Goal: Information Seeking & Learning: Learn about a topic

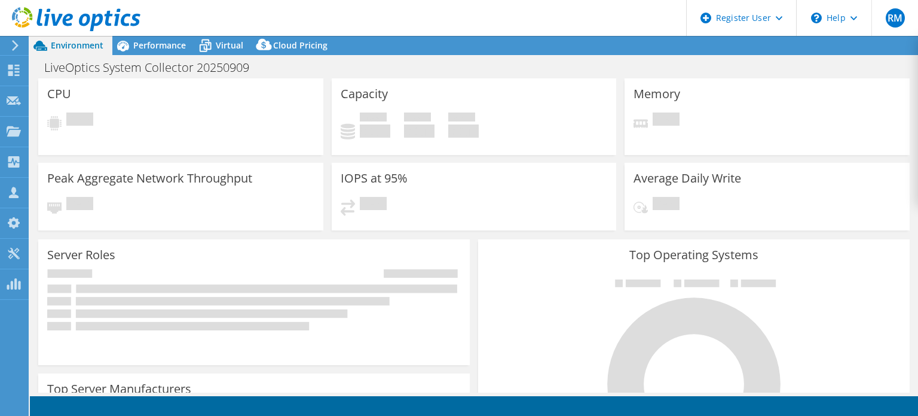
select select "USD"
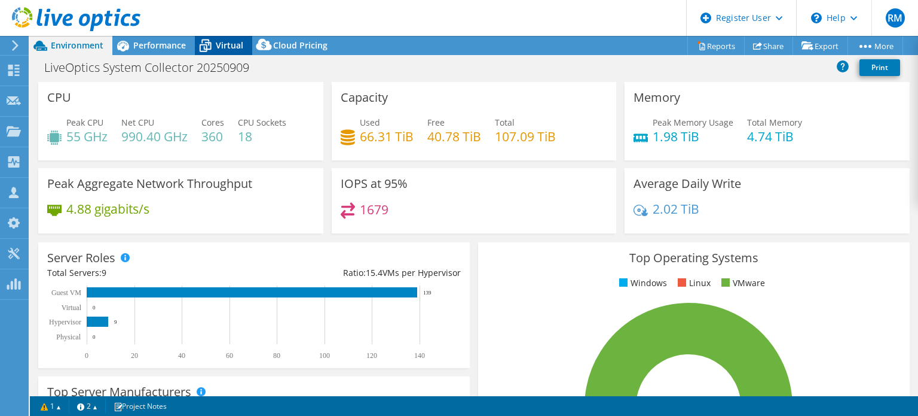
click at [215, 45] on icon at bounding box center [205, 45] width 21 height 21
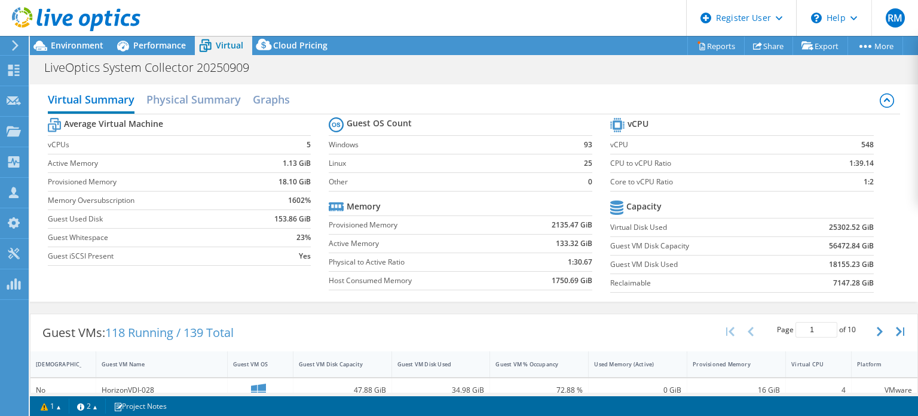
click at [357, 304] on div "Virtual Summary Physical Summary Graphs Average Virtual Machine vCPUs 5 Active …" at bounding box center [474, 192] width 889 height 229
click at [166, 39] on span "Performance" at bounding box center [159, 44] width 53 height 11
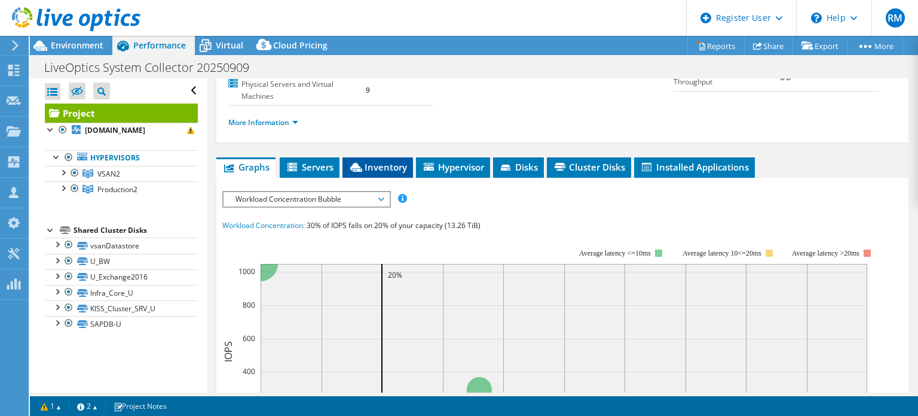
click at [403, 169] on span "Inventory" at bounding box center [378, 167] width 59 height 12
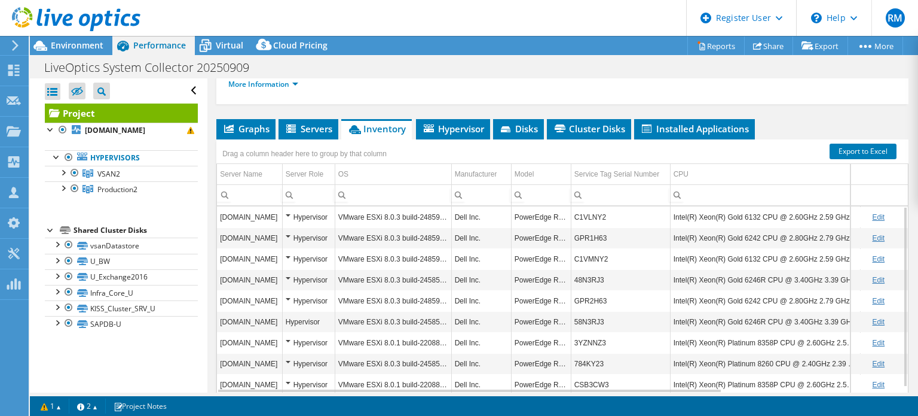
scroll to position [203, 0]
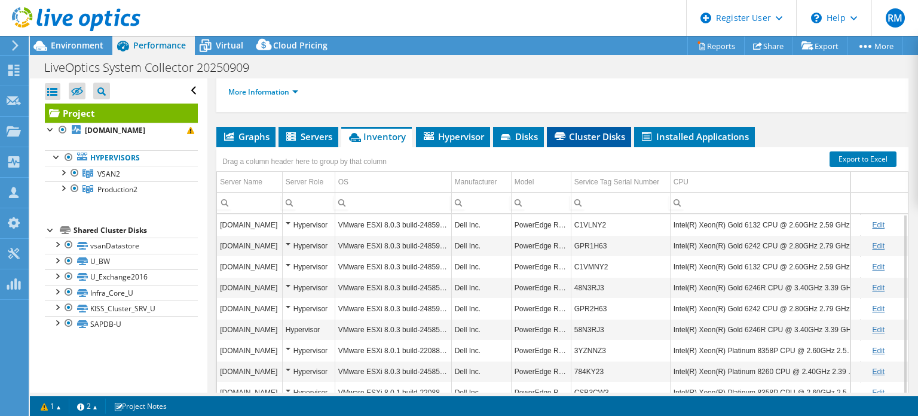
click at [590, 140] on span "Cluster Disks" at bounding box center [589, 136] width 72 height 12
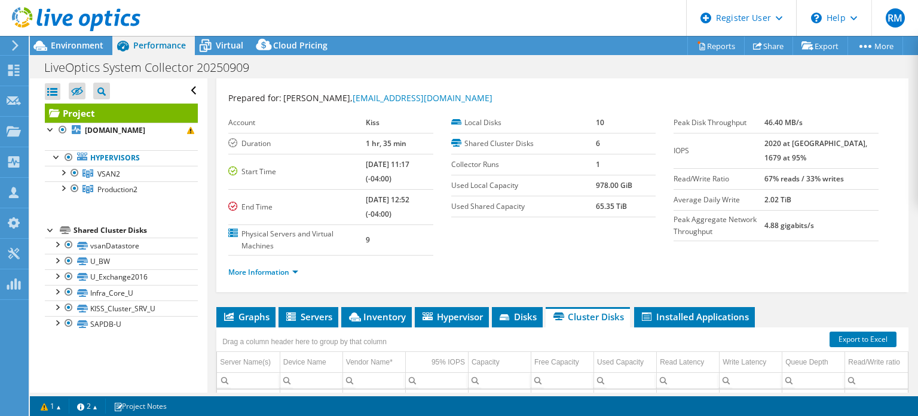
scroll to position [160, 0]
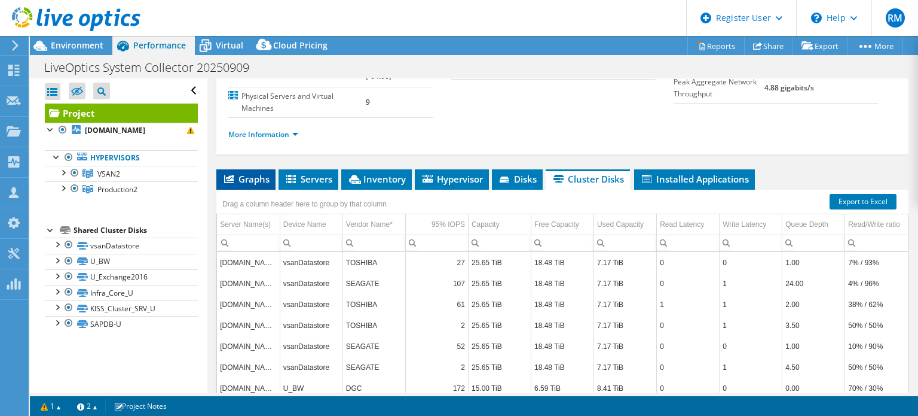
click at [254, 182] on span "Graphs" at bounding box center [245, 179] width 47 height 12
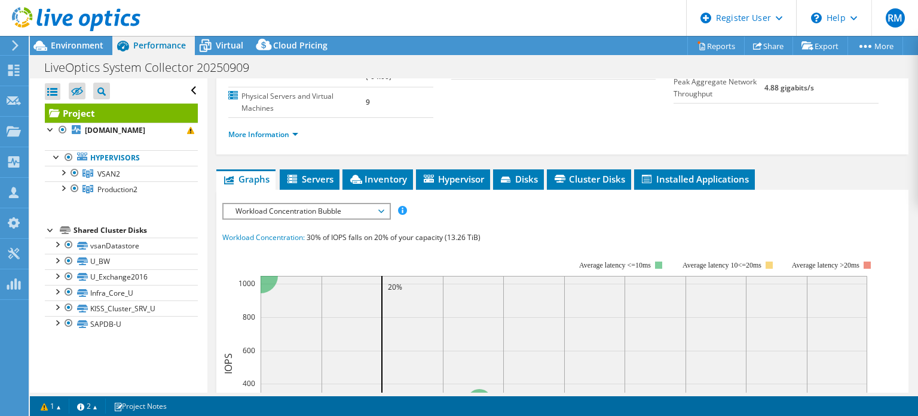
scroll to position [0, 0]
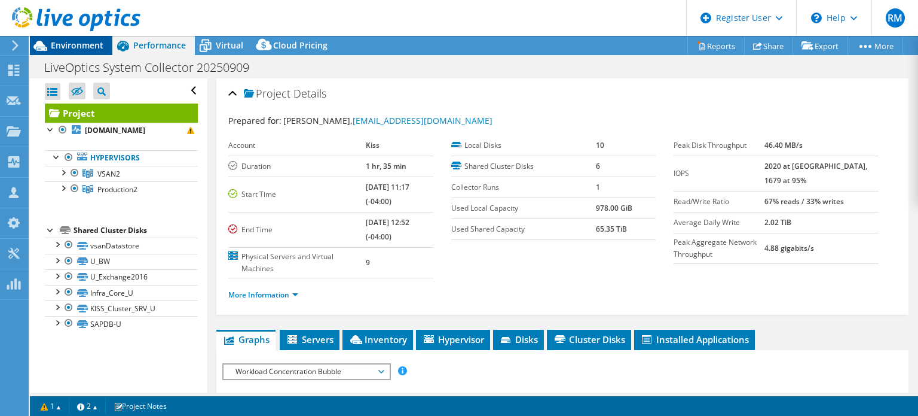
click at [103, 50] on div "Environment" at bounding box center [71, 45] width 83 height 19
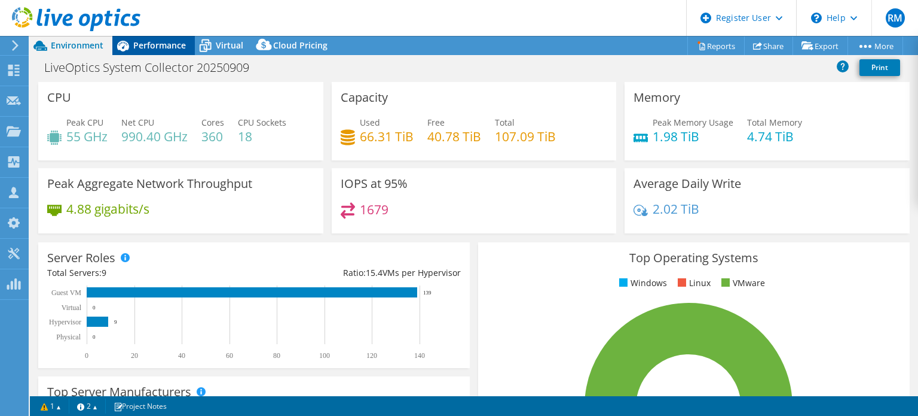
click at [133, 45] on icon at bounding box center [122, 45] width 21 height 21
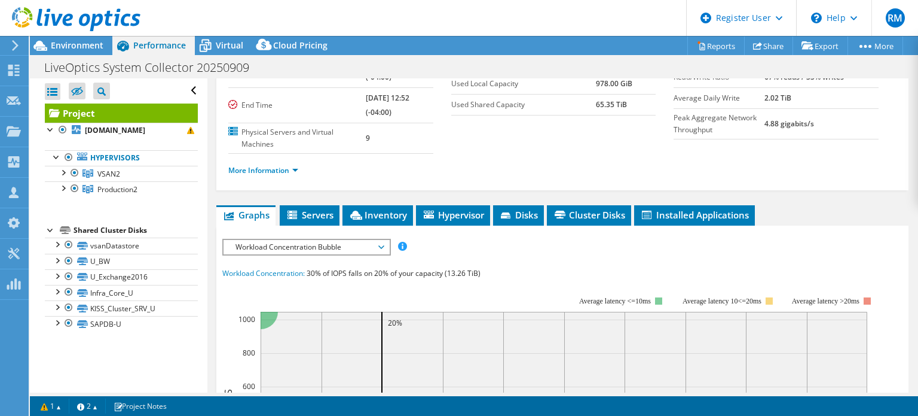
scroll to position [124, 0]
click at [273, 248] on span "Workload Concentration Bubble" at bounding box center [307, 247] width 154 height 14
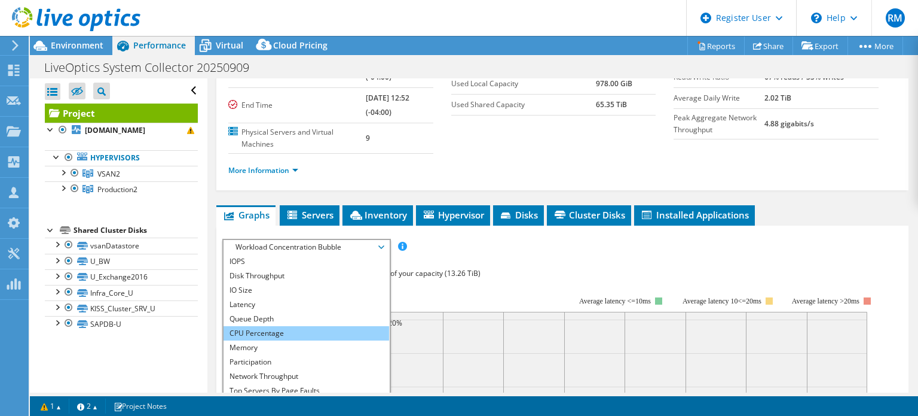
scroll to position [26, 0]
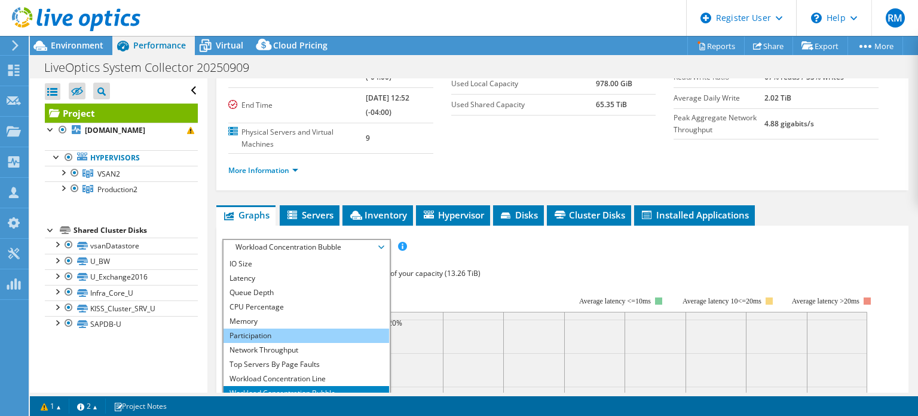
click at [271, 337] on li "Participation" at bounding box center [307, 335] width 166 height 14
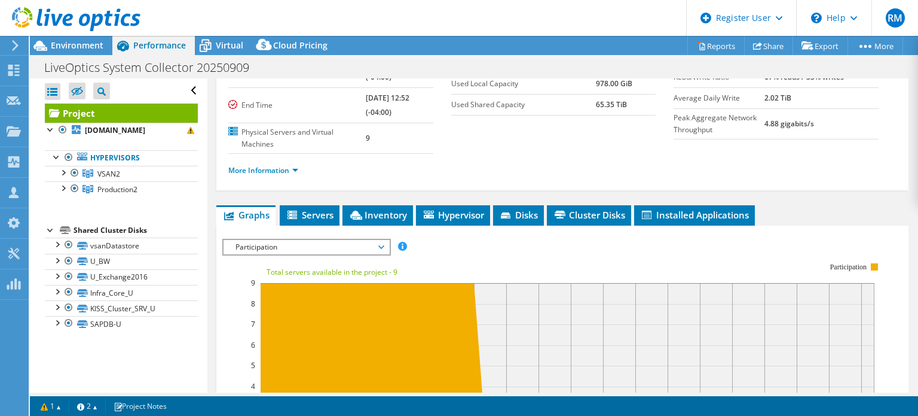
click at [494, 248] on rect at bounding box center [553, 365] width 662 height 239
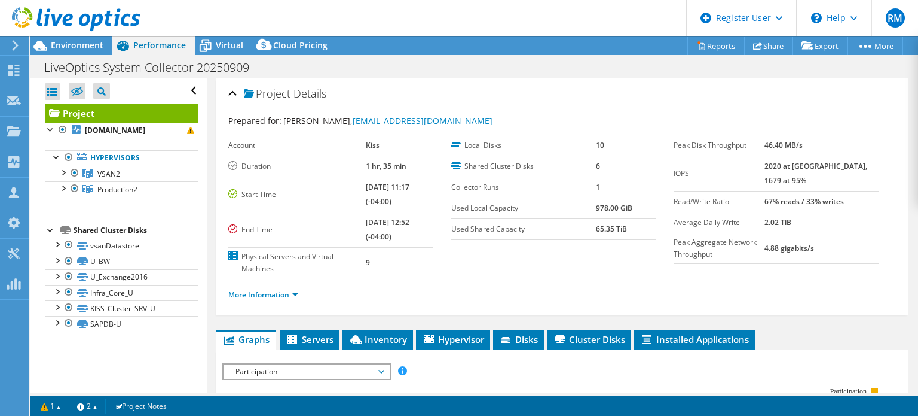
scroll to position [203, 0]
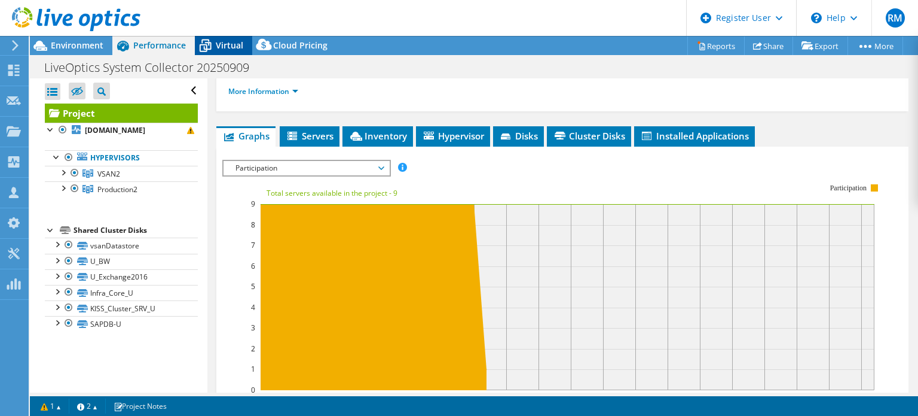
click at [216, 50] on span "Virtual" at bounding box center [230, 44] width 28 height 11
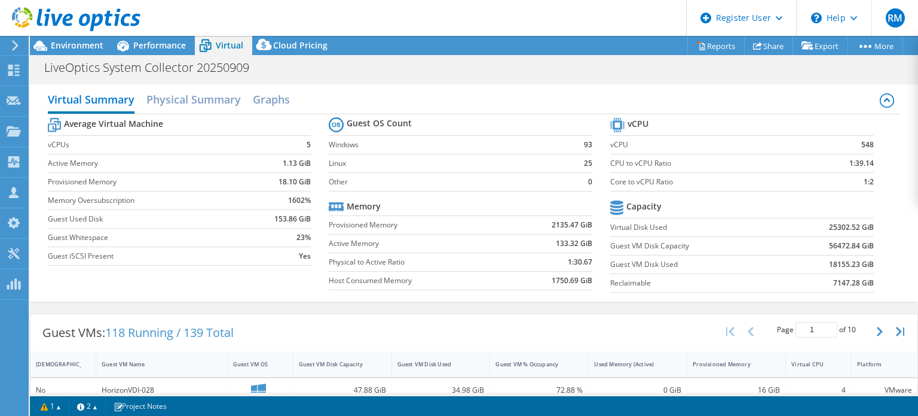
scroll to position [342, 0]
click at [330, 257] on label "Physical to Active Ratio" at bounding box center [419, 262] width 181 height 12
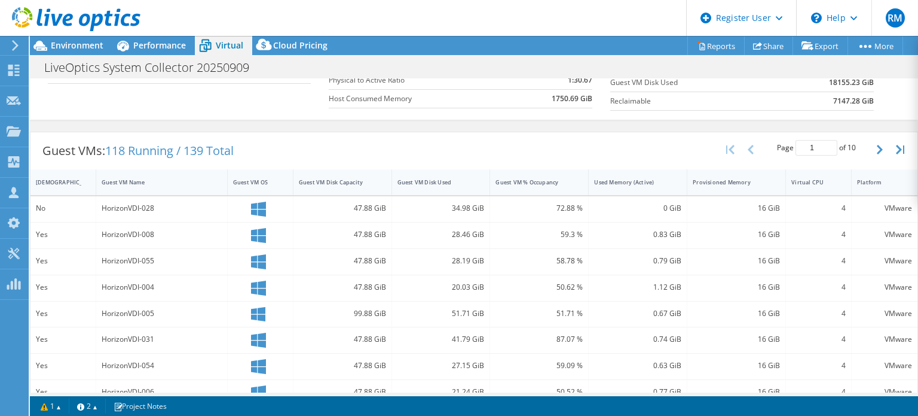
scroll to position [224, 0]
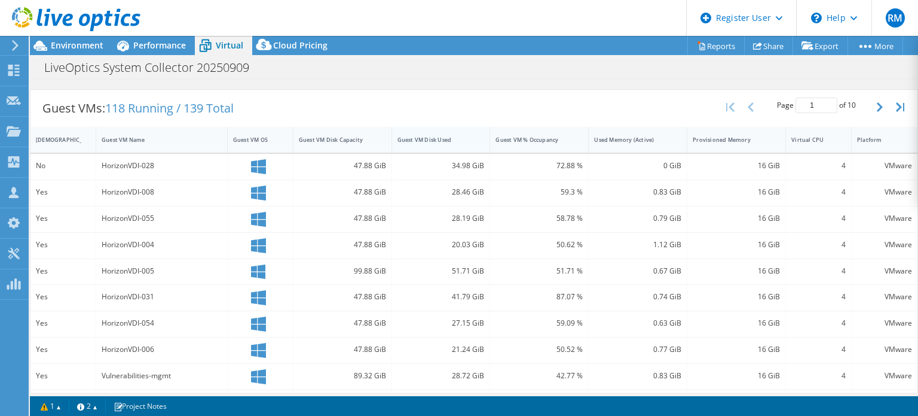
click at [432, 136] on div "Guest VM Disk Used" at bounding box center [434, 140] width 73 height 8
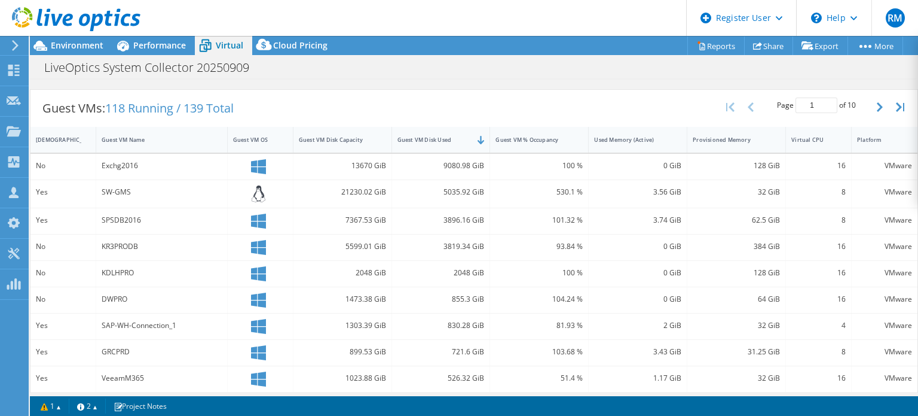
click at [308, 102] on div "Guest VMs: 118 Running / 139 Total Page 1 of 10 5 rows 10 rows 20 rows 25 rows …" at bounding box center [473, 108] width 887 height 37
click at [153, 44] on span "Performance" at bounding box center [159, 44] width 53 height 11
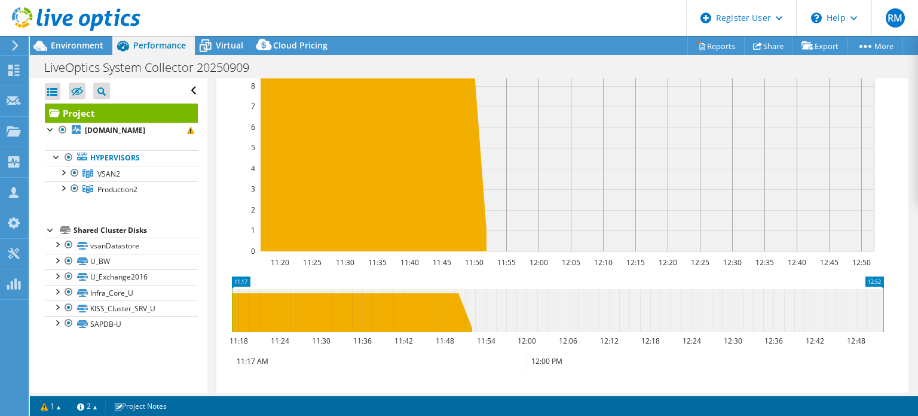
scroll to position [0, 0]
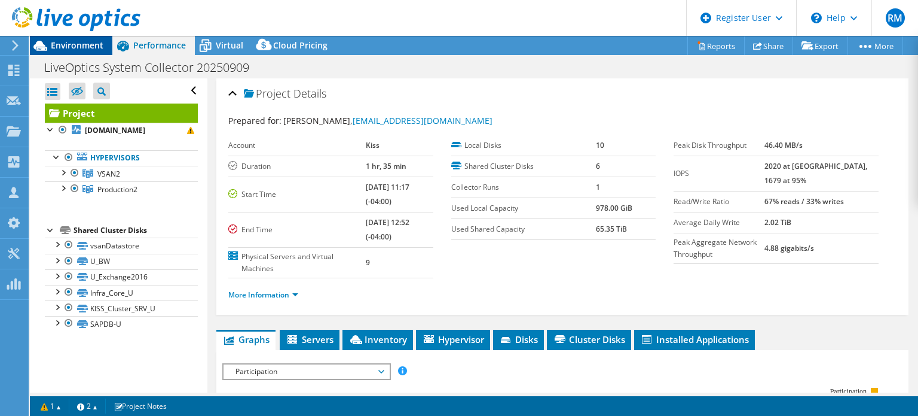
click at [91, 45] on span "Environment" at bounding box center [77, 44] width 53 height 11
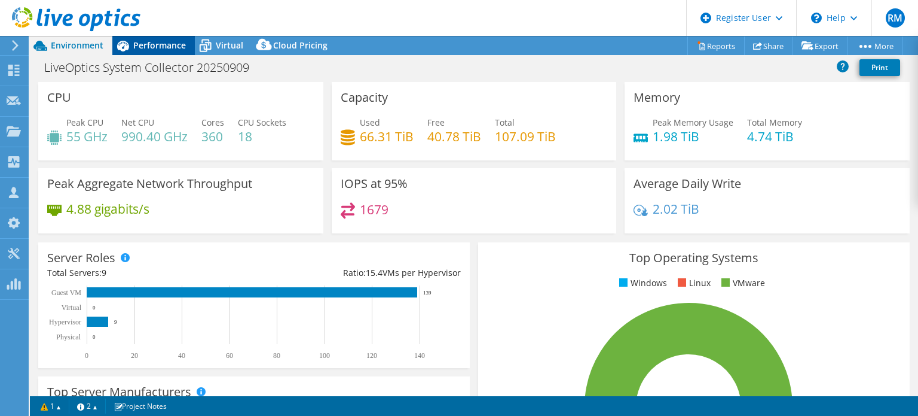
click at [132, 51] on icon at bounding box center [122, 45] width 21 height 21
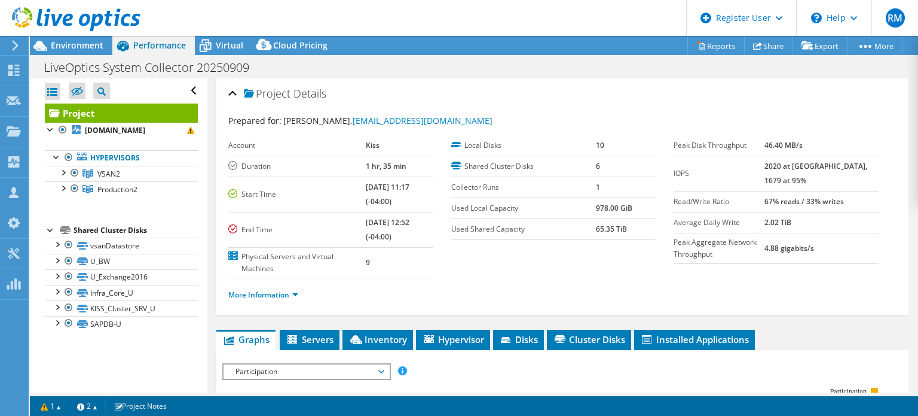
scroll to position [51, 0]
